Goal: Task Accomplishment & Management: Use online tool/utility

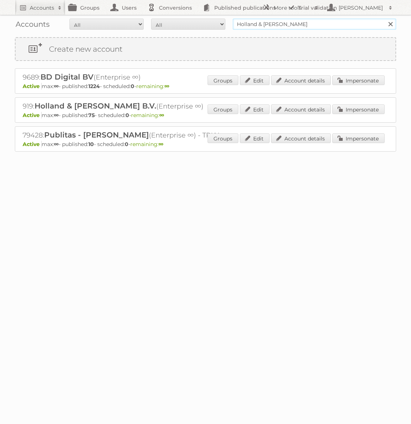
click at [285, 19] on input "Holland & Barrett" at bounding box center [314, 24] width 163 height 11
type input "Action PIA"
click at [385, 19] on input "Search" at bounding box center [390, 24] width 11 height 11
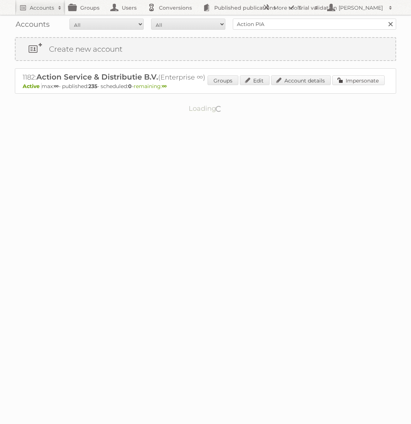
click at [360, 82] on link "Impersonate" at bounding box center [358, 80] width 52 height 10
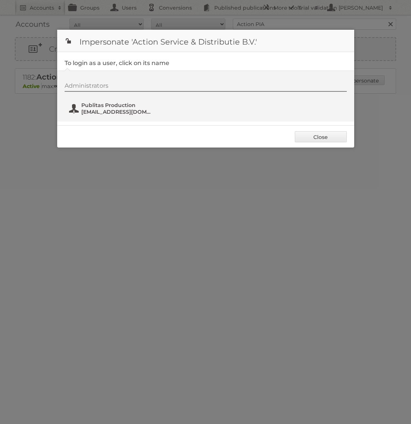
click at [98, 102] on span "Publitas Production" at bounding box center [117, 105] width 72 height 7
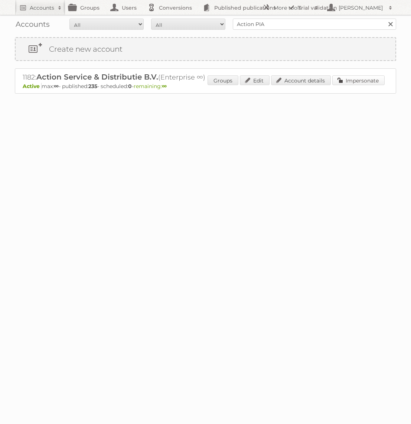
click at [351, 82] on link "Impersonate" at bounding box center [358, 80] width 52 height 10
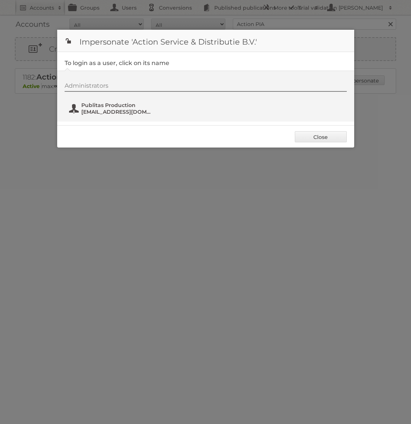
click at [120, 102] on span "Publitas Production" at bounding box center [117, 105] width 72 height 7
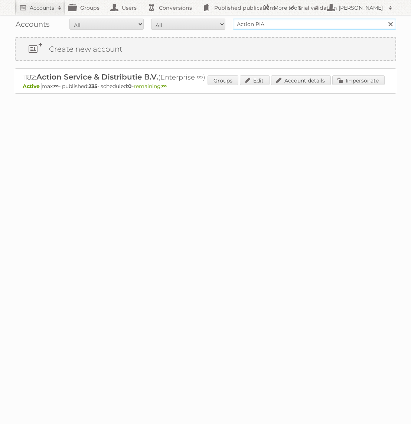
click at [322, 25] on input "Action PIA" at bounding box center [314, 24] width 163 height 11
type input "Bruna"
click at [385, 19] on input "Search" at bounding box center [390, 24] width 11 height 11
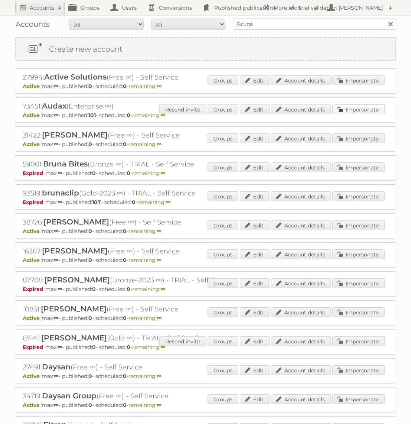
click at [348, 108] on link "Impersonate" at bounding box center [358, 109] width 52 height 10
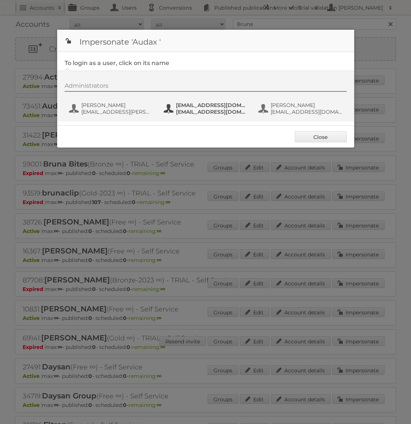
click at [202, 112] on span "fs+audax@publitas.com" at bounding box center [212, 111] width 72 height 7
